Goal: Transaction & Acquisition: Purchase product/service

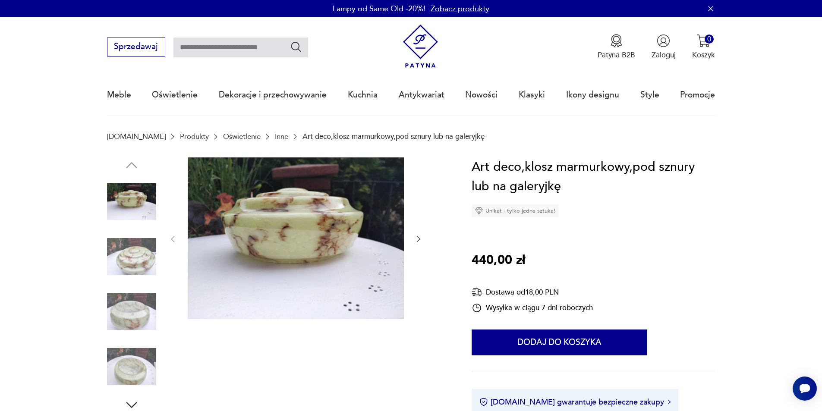
click at [291, 231] on img at bounding box center [296, 239] width 216 height 162
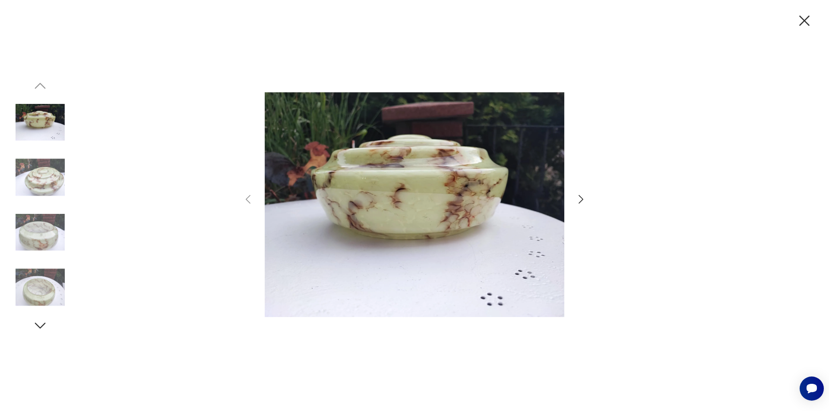
click at [582, 201] on icon "button" at bounding box center [581, 199] width 5 height 9
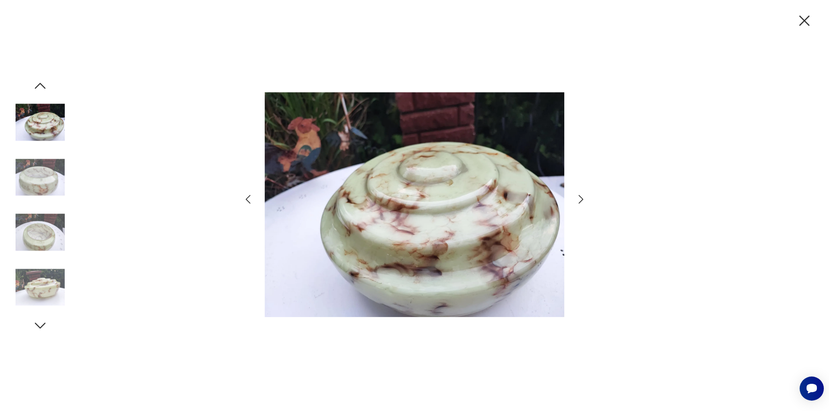
click at [582, 201] on icon "button" at bounding box center [581, 199] width 5 height 9
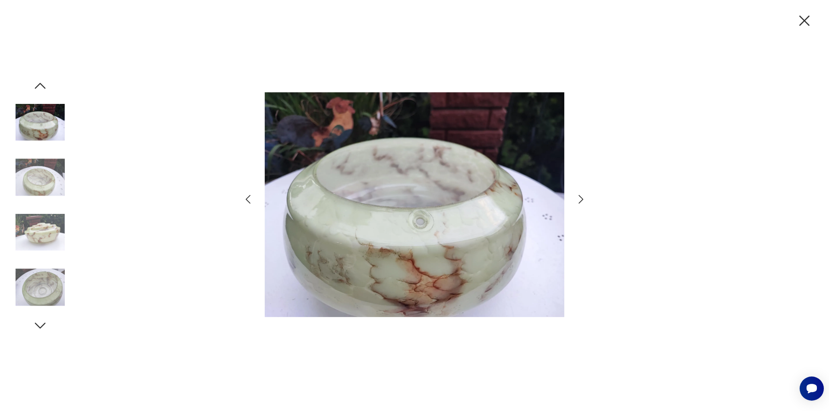
click at [582, 201] on icon "button" at bounding box center [581, 199] width 5 height 9
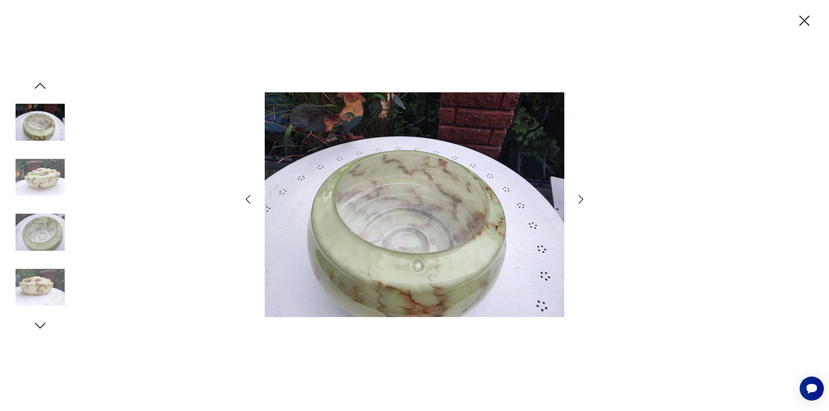
click at [582, 201] on icon "button" at bounding box center [581, 199] width 5 height 9
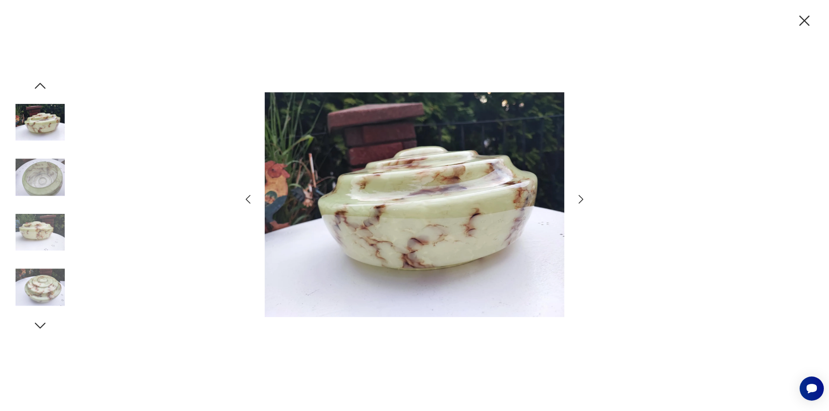
click at [582, 201] on icon "button" at bounding box center [581, 199] width 5 height 9
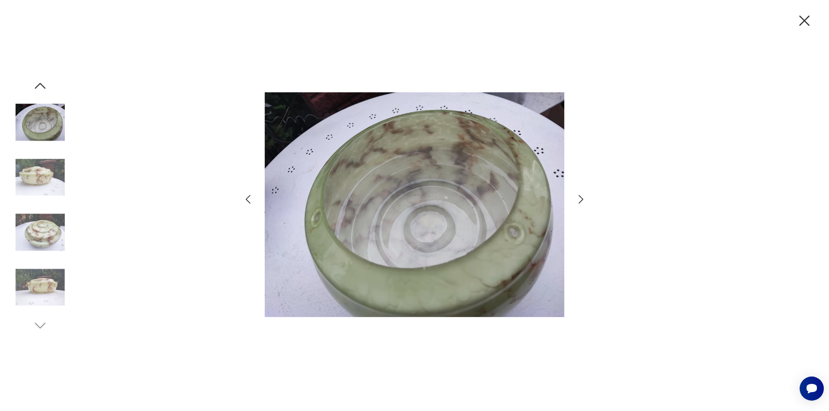
click at [804, 15] on icon "button" at bounding box center [804, 21] width 18 height 18
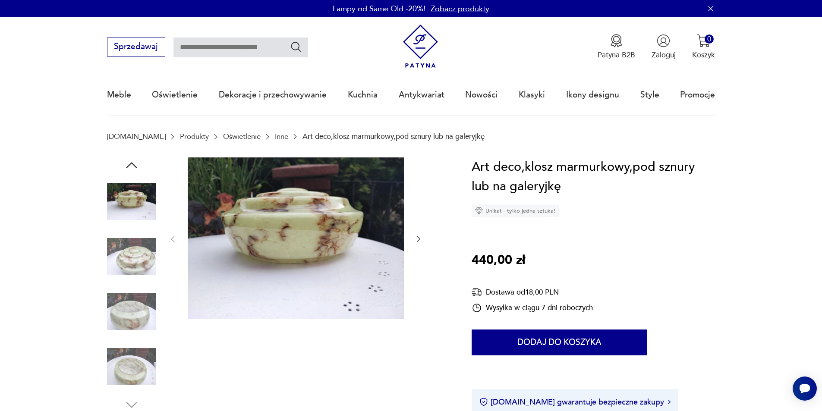
click at [127, 262] on img at bounding box center [131, 256] width 49 height 49
click at [136, 362] on img at bounding box center [131, 366] width 49 height 49
